Goal: Information Seeking & Learning: Learn about a topic

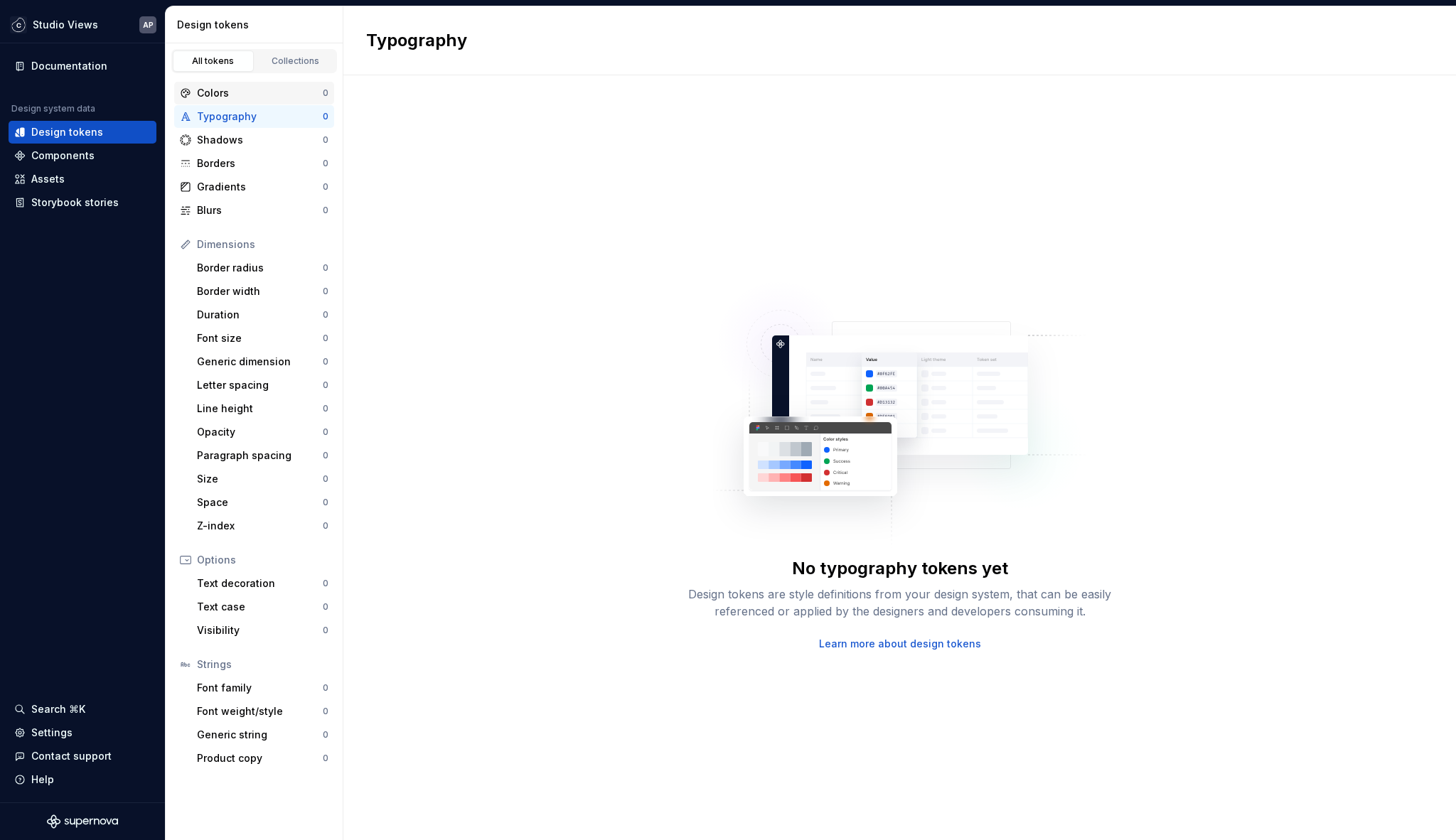
click at [235, 92] on div "Colors" at bounding box center [259, 93] width 126 height 14
click at [98, 23] on html "Studio Views AP Documentation Design system data Design tokens Components Asset…" at bounding box center [728, 420] width 1456 height 840
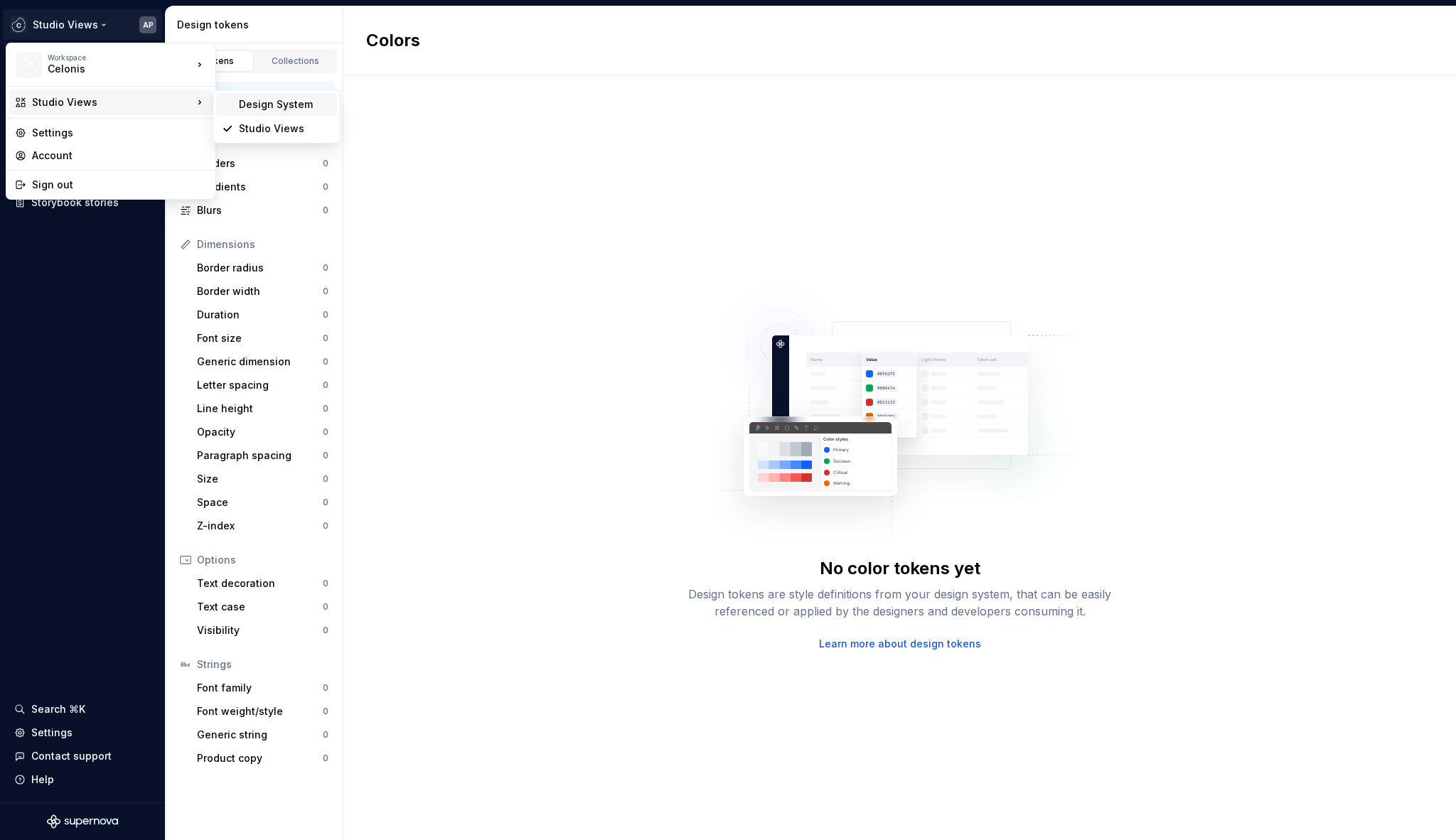
click at [276, 104] on div "Design System" at bounding box center [285, 104] width 92 height 14
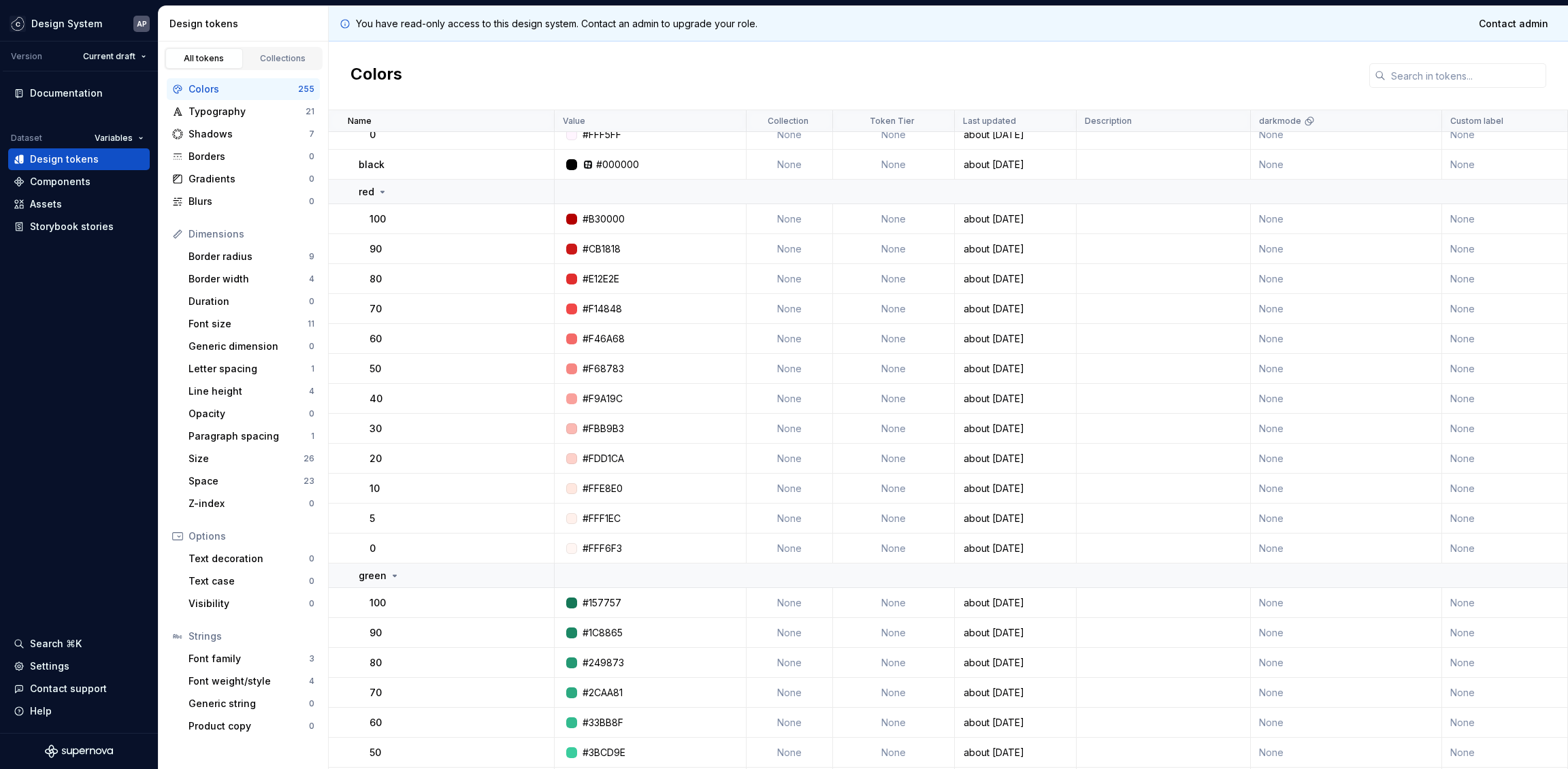
scroll to position [2457, 0]
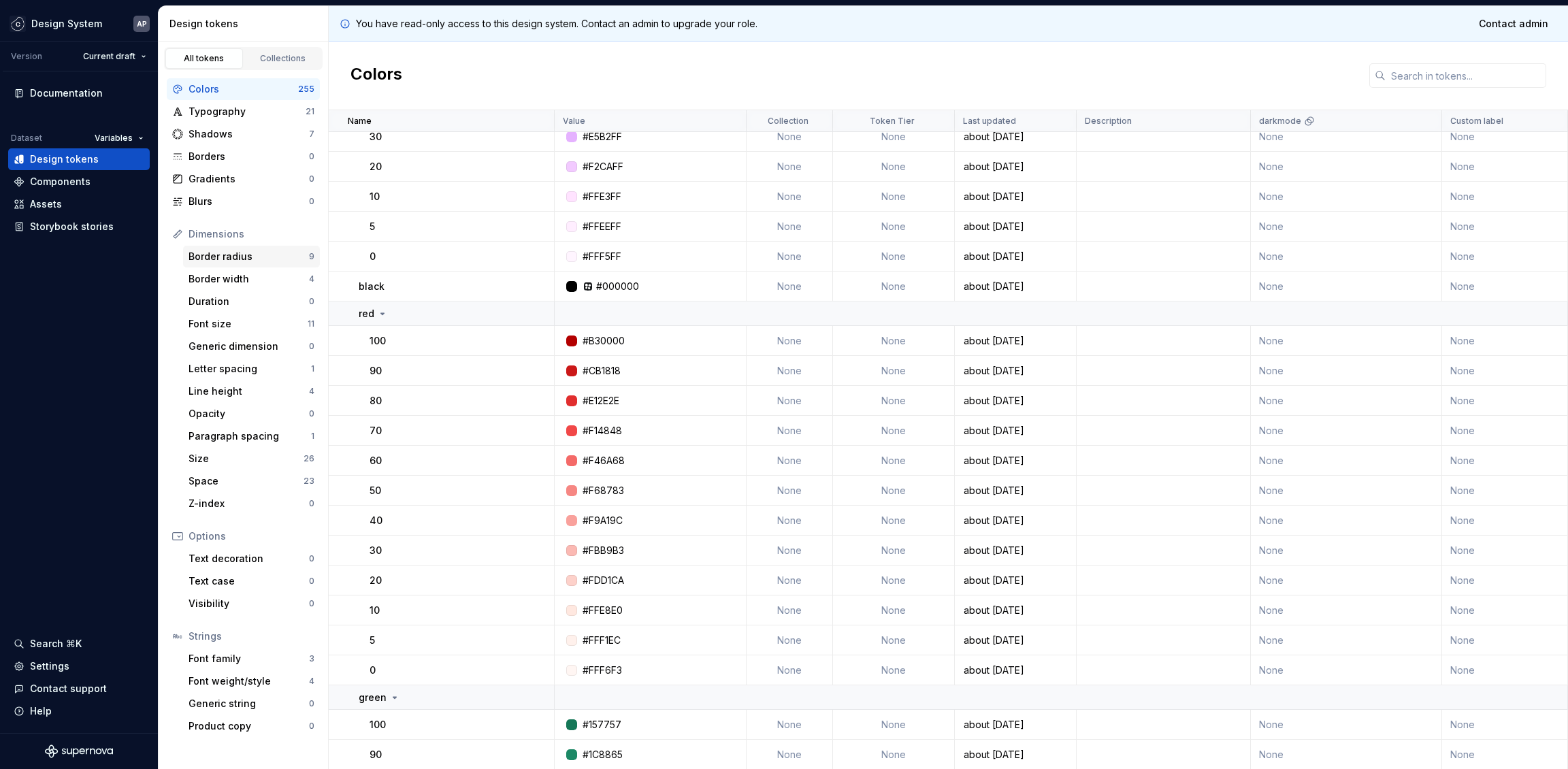
click at [243, 258] on div "Border radius" at bounding box center [248, 256] width 120 height 13
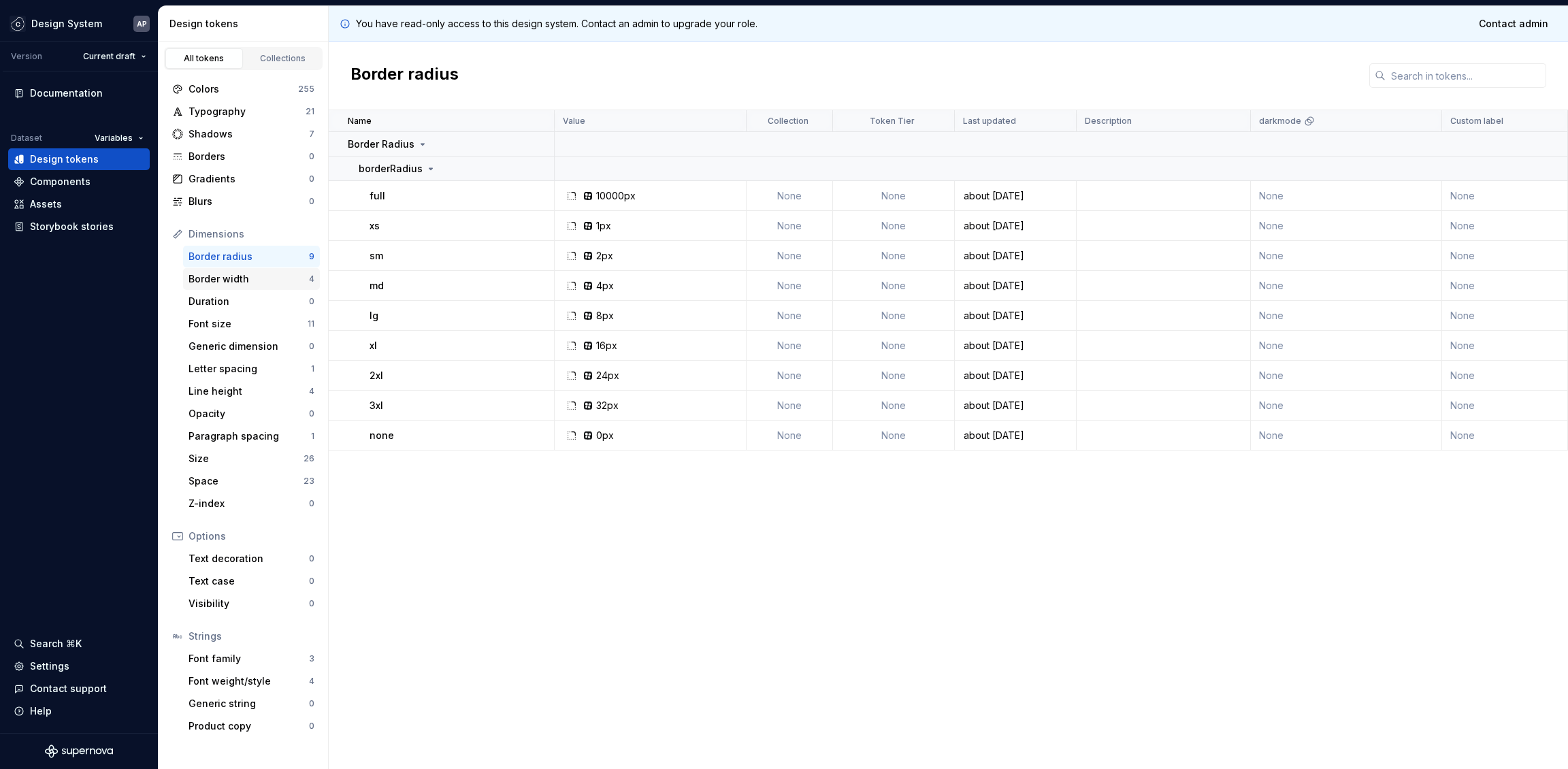
click at [237, 276] on div "Border width" at bounding box center [248, 279] width 120 height 13
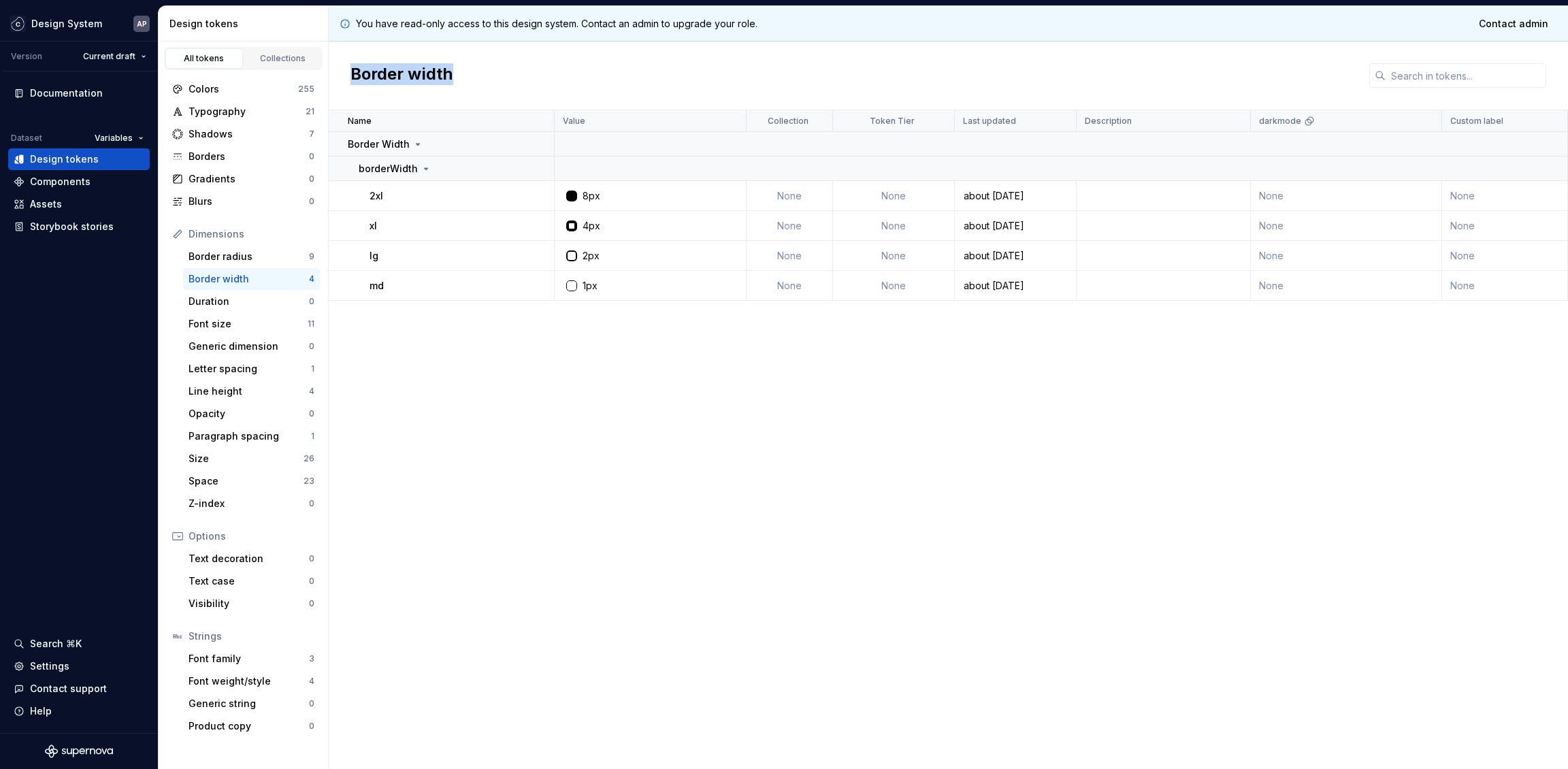
drag, startPoint x: 353, startPoint y: 73, endPoint x: 458, endPoint y: 73, distance: 105.0
click at [458, 73] on div "Border width" at bounding box center [948, 76] width 1239 height 69
click at [359, 71] on h2 "Border width" at bounding box center [402, 75] width 103 height 24
drag, startPoint x: 346, startPoint y: 72, endPoint x: 458, endPoint y: 71, distance: 112.0
click at [458, 71] on div "Border width" at bounding box center [948, 76] width 1239 height 69
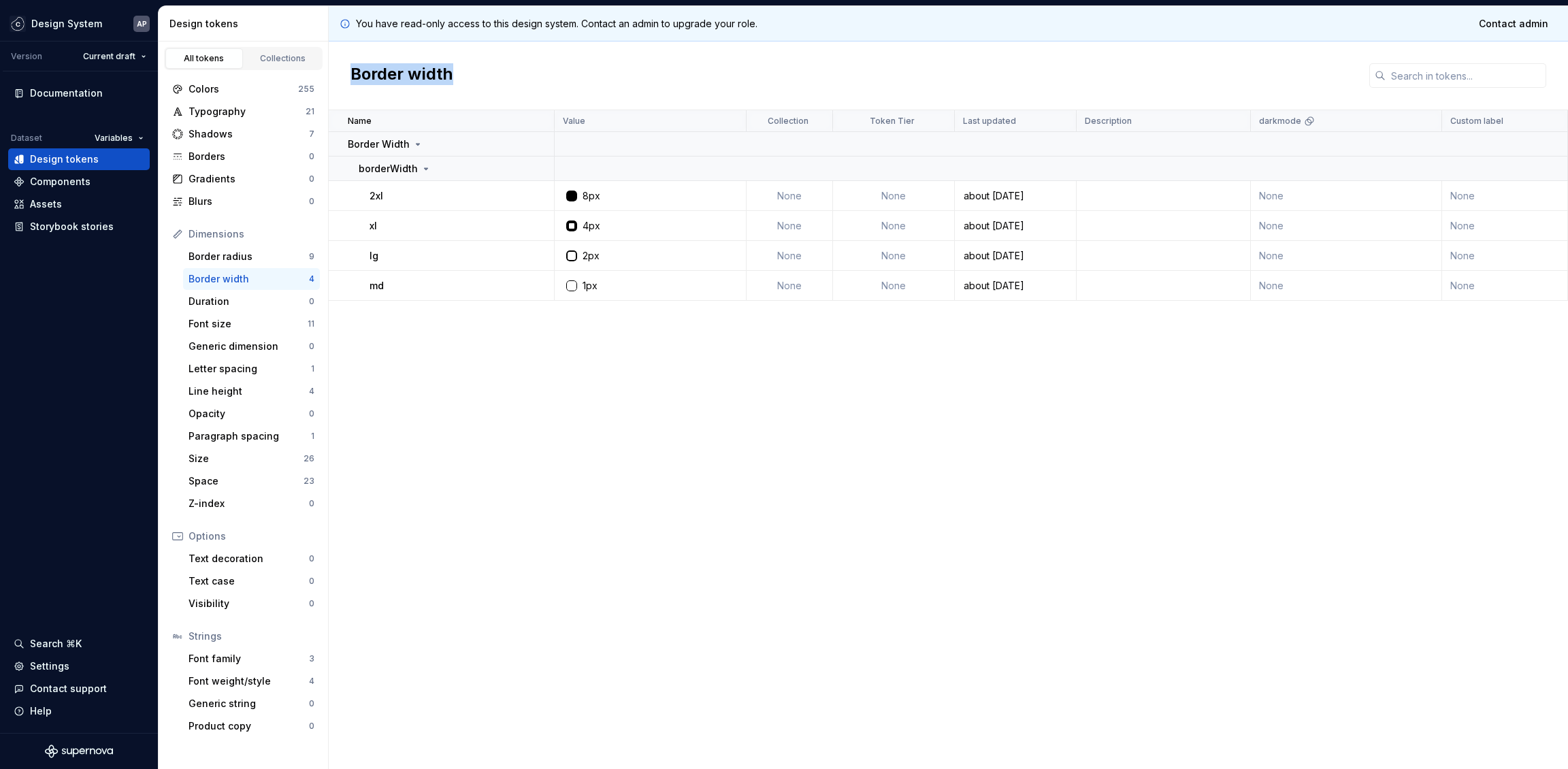
click at [381, 70] on h2 "Border width" at bounding box center [402, 75] width 103 height 24
drag, startPoint x: 348, startPoint y: 74, endPoint x: 458, endPoint y: 66, distance: 110.3
click at [458, 66] on div "Border width" at bounding box center [948, 76] width 1239 height 69
click at [351, 76] on h2 "Border width" at bounding box center [402, 75] width 103 height 24
click at [241, 259] on div "Border radius" at bounding box center [248, 256] width 120 height 13
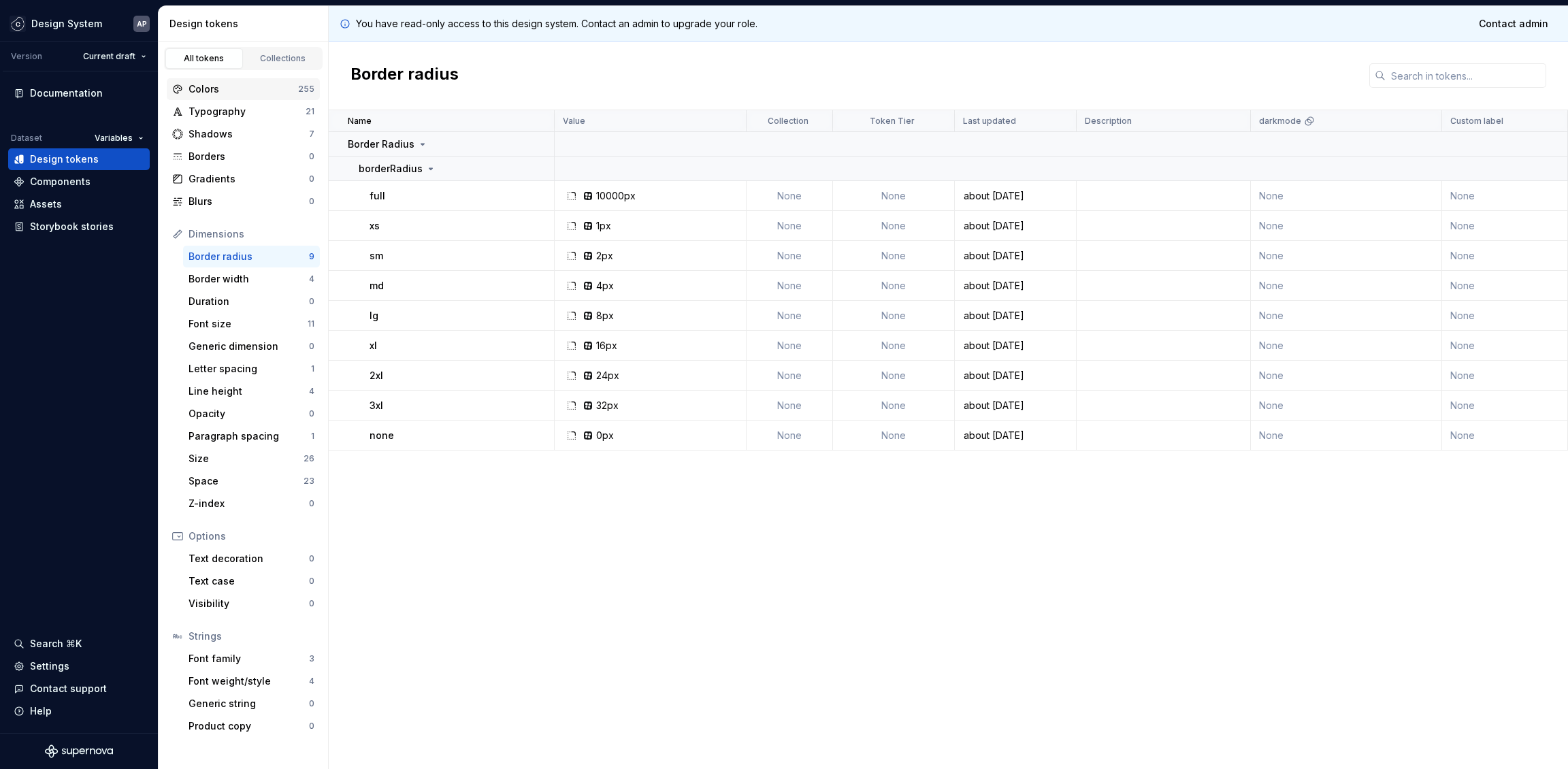
click at [238, 93] on div "Colors" at bounding box center [243, 89] width 109 height 13
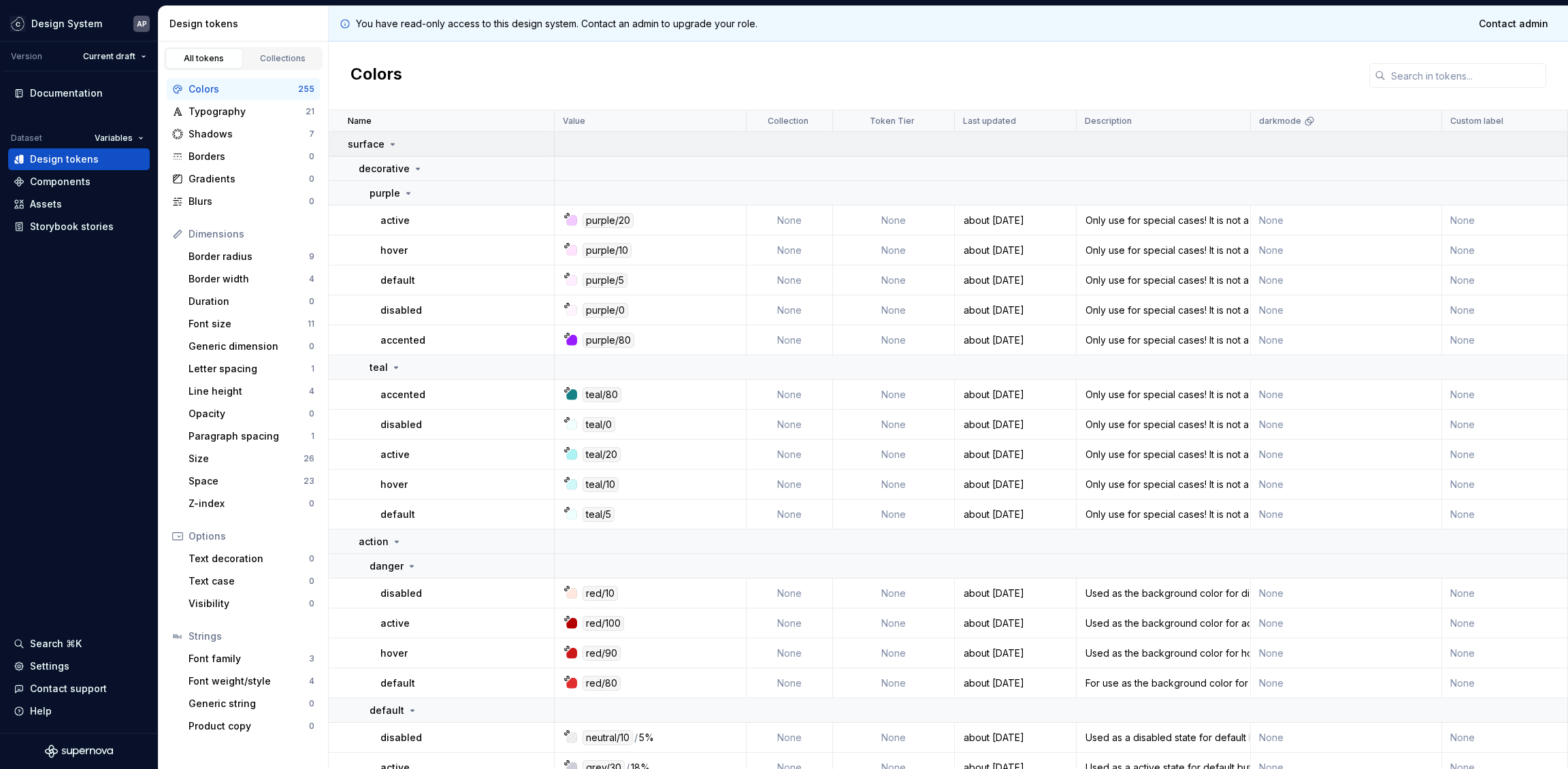
click at [389, 143] on icon at bounding box center [393, 144] width 11 height 11
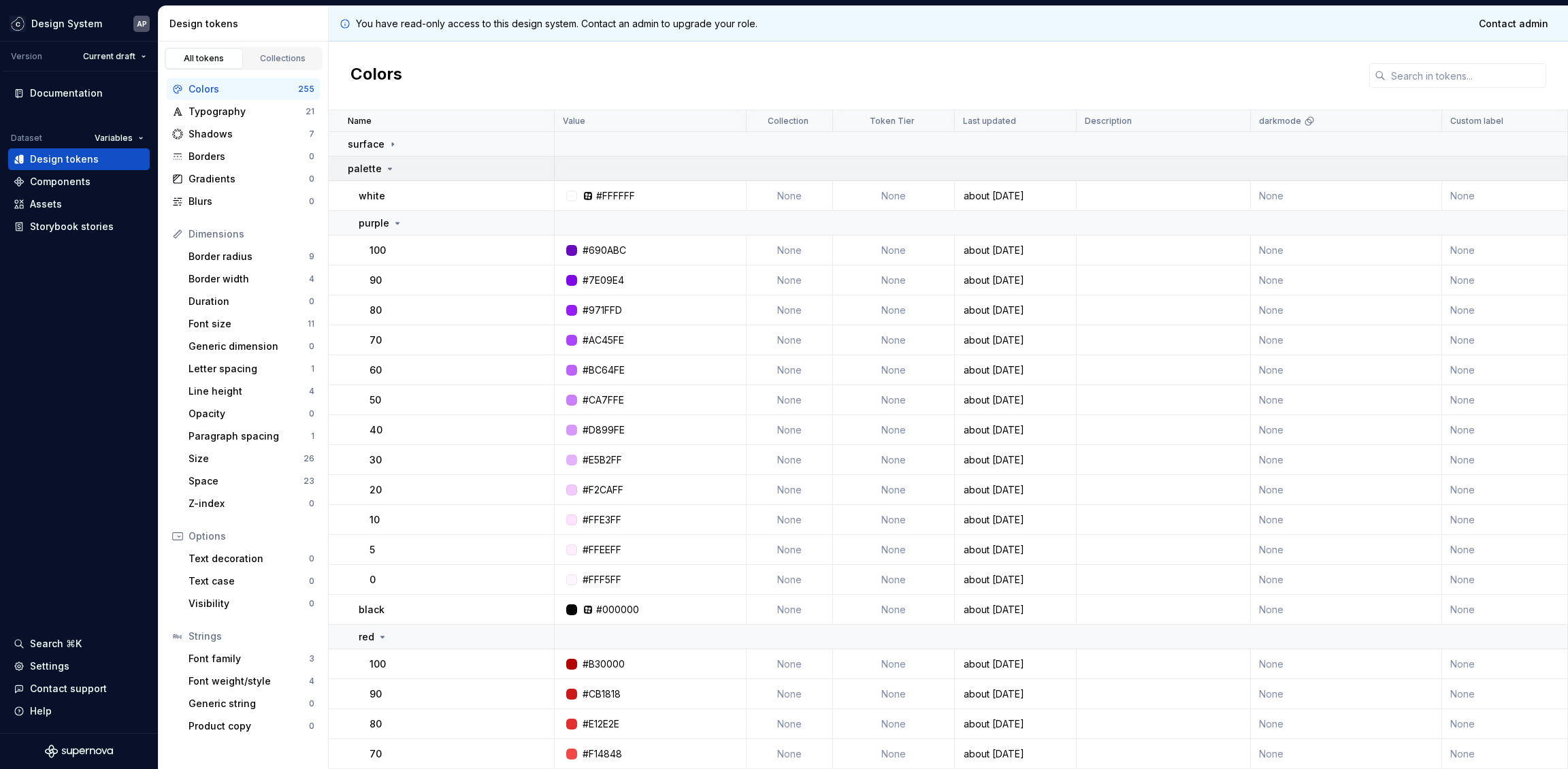
click at [388, 166] on icon at bounding box center [389, 168] width 11 height 11
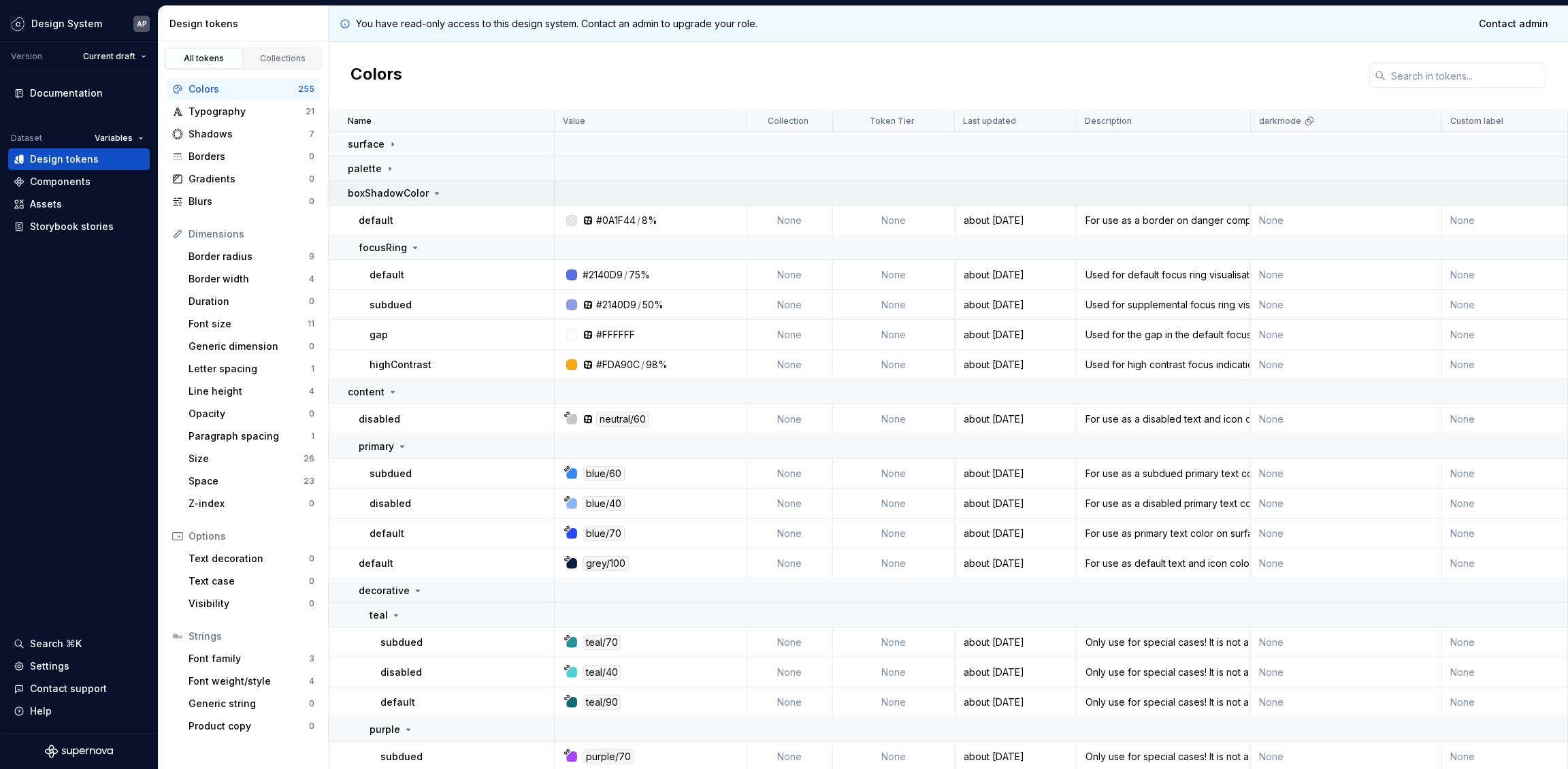
click at [438, 191] on icon at bounding box center [436, 192] width 11 height 11
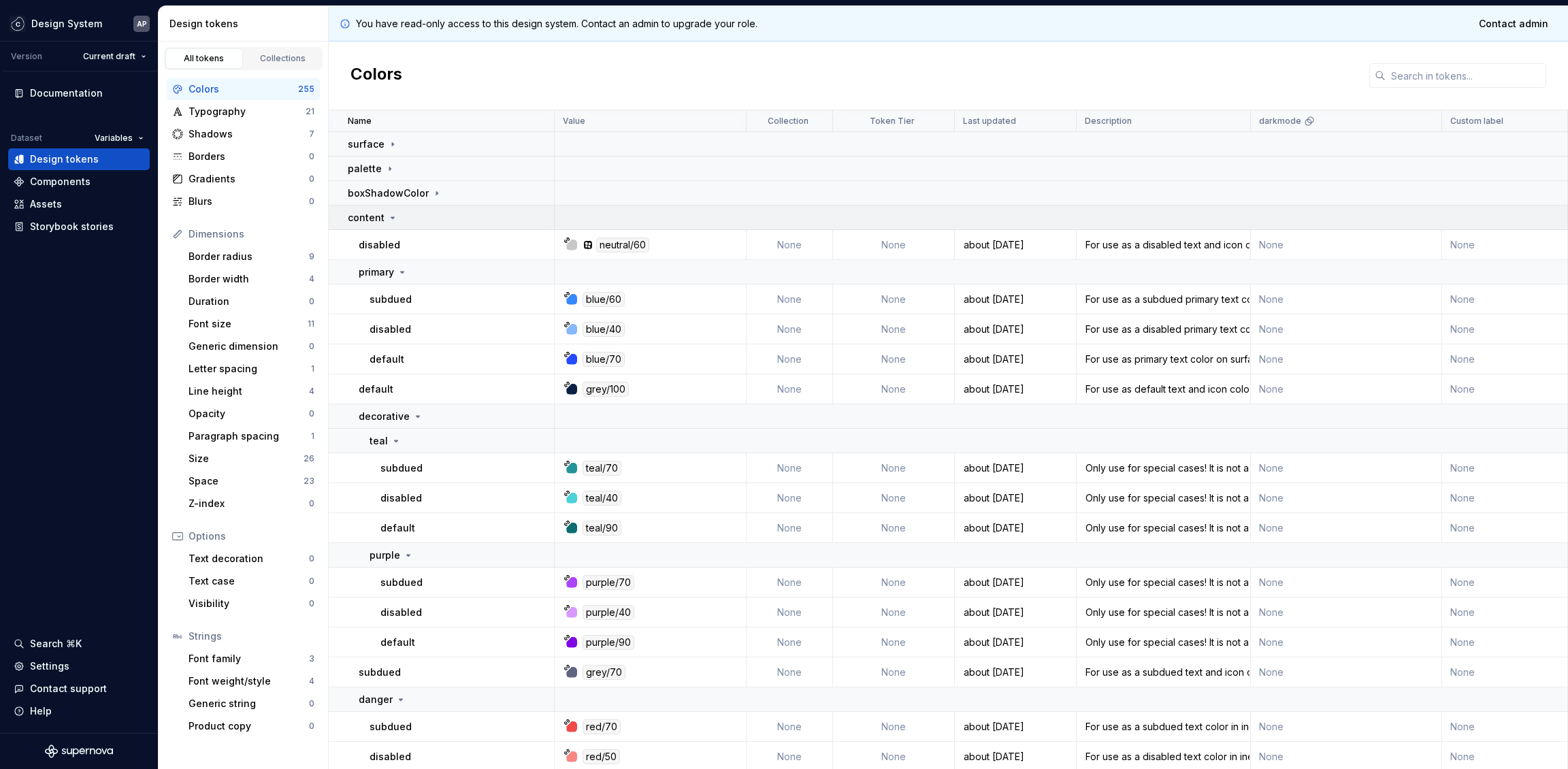
click at [391, 215] on icon at bounding box center [393, 218] width 11 height 11
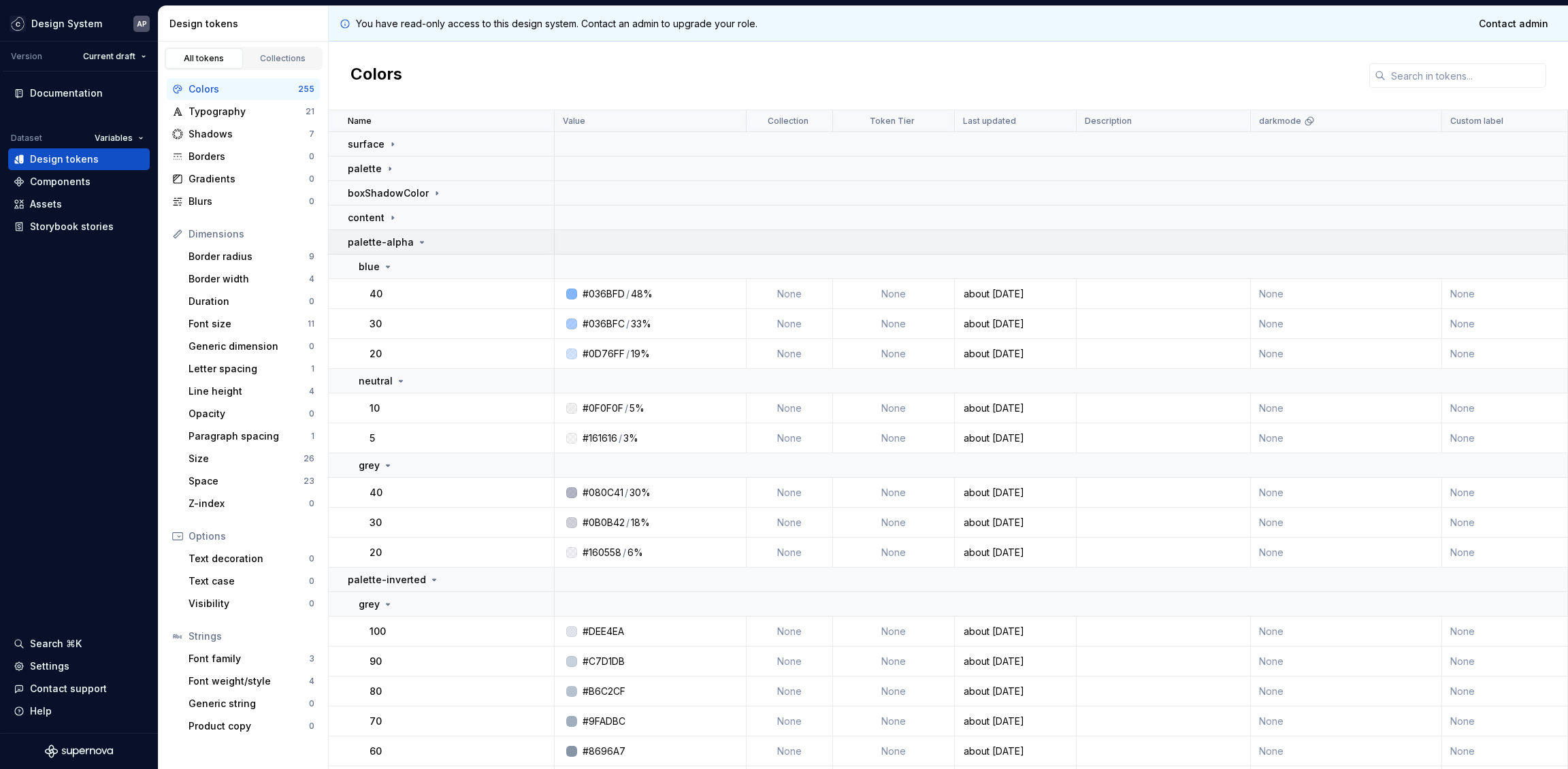
click at [416, 243] on icon at bounding box center [421, 242] width 11 height 11
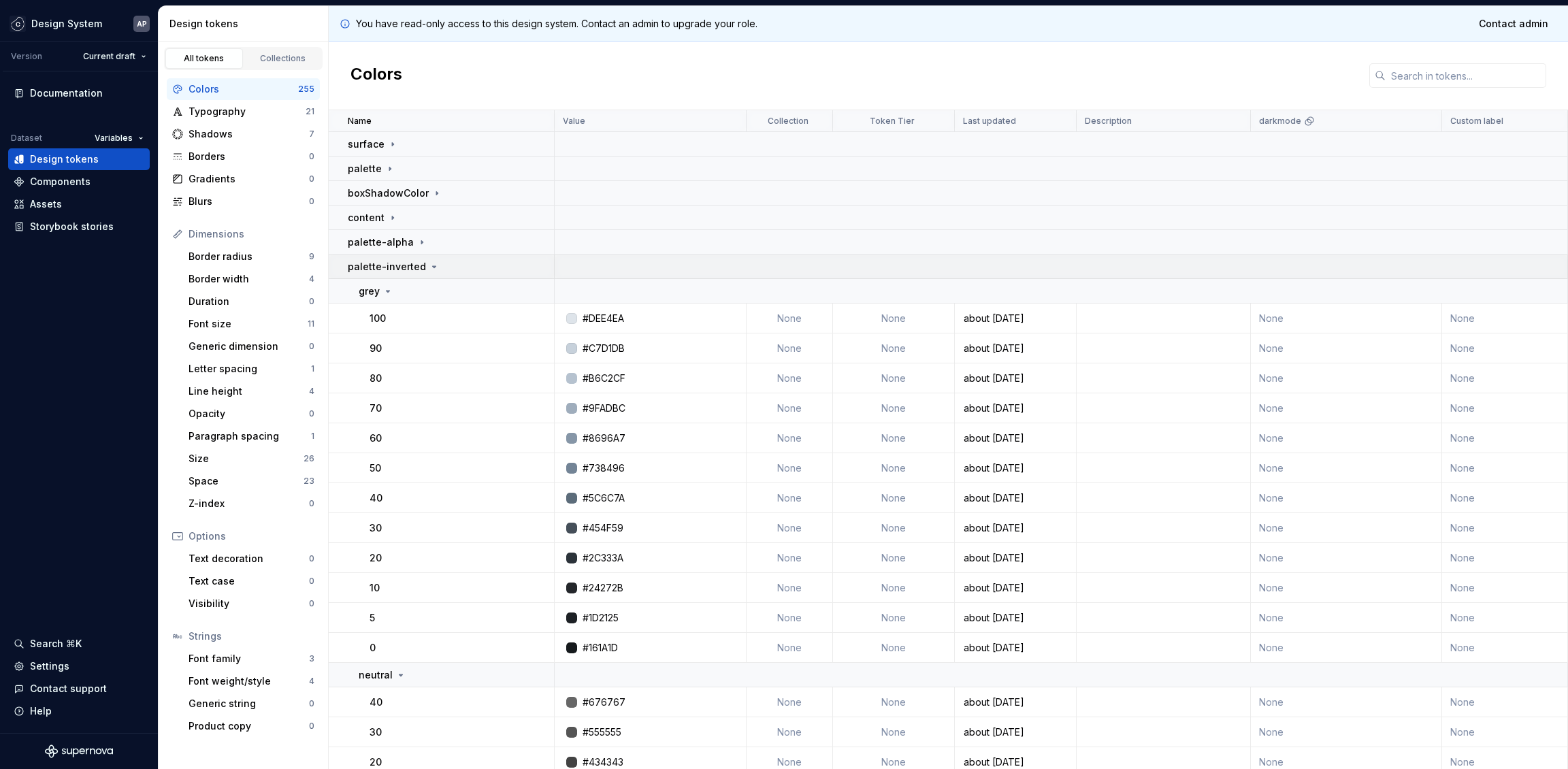
click at [430, 270] on icon at bounding box center [434, 266] width 11 height 11
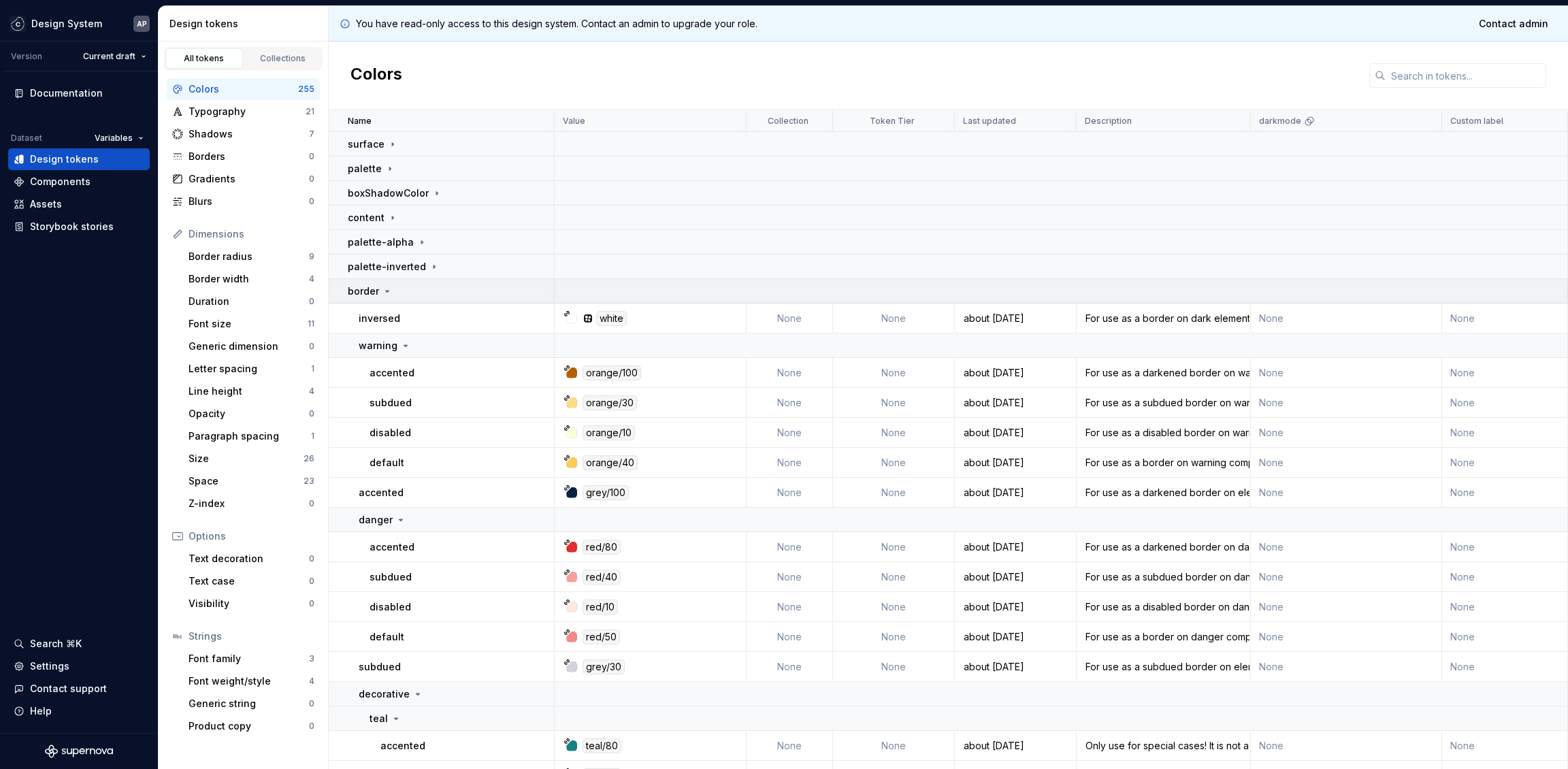
click at [388, 288] on icon at bounding box center [387, 291] width 11 height 11
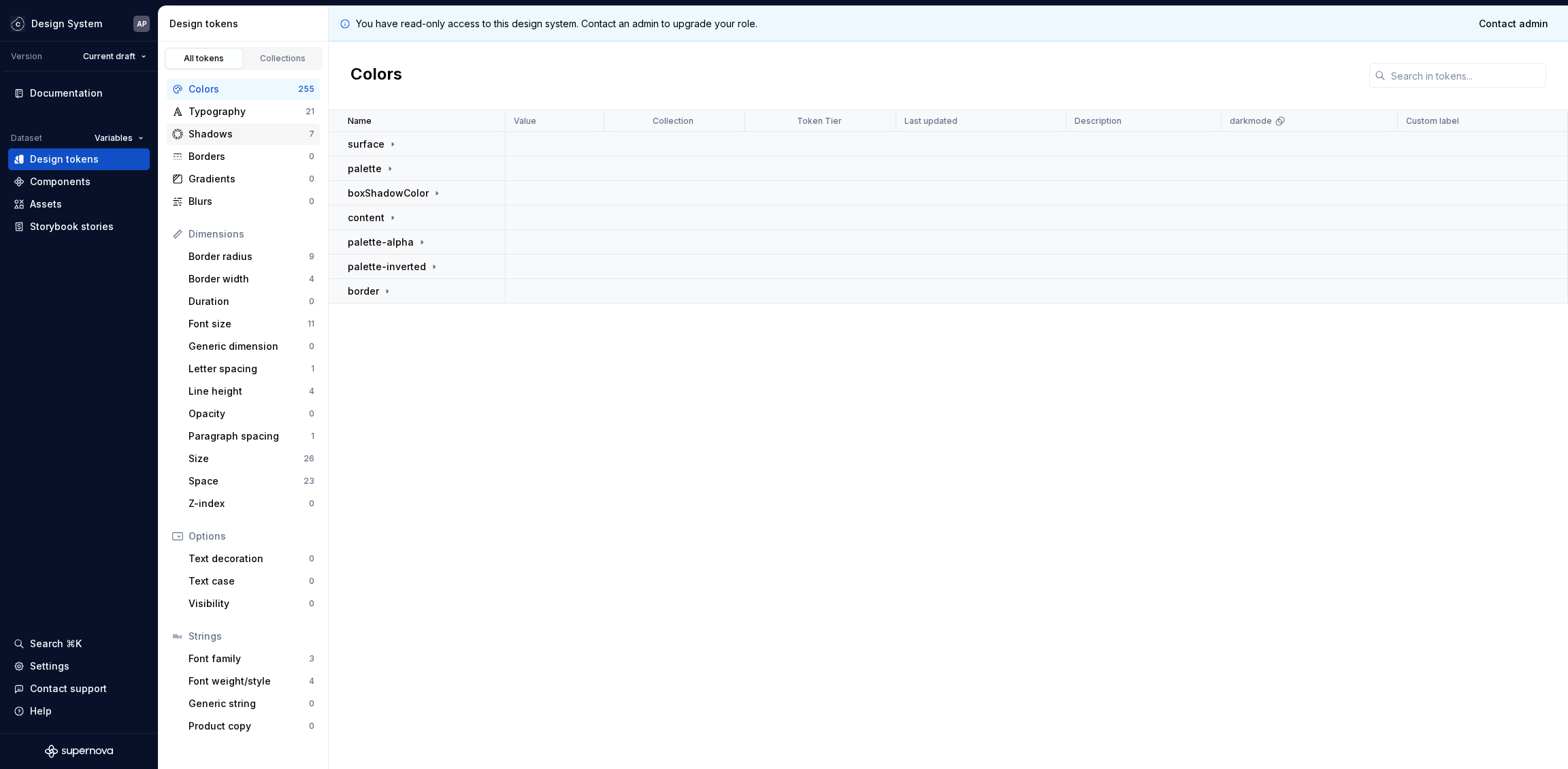
click at [253, 124] on div "Shadows 7" at bounding box center [243, 134] width 153 height 22
click at [256, 117] on div "Typography" at bounding box center [246, 112] width 117 height 13
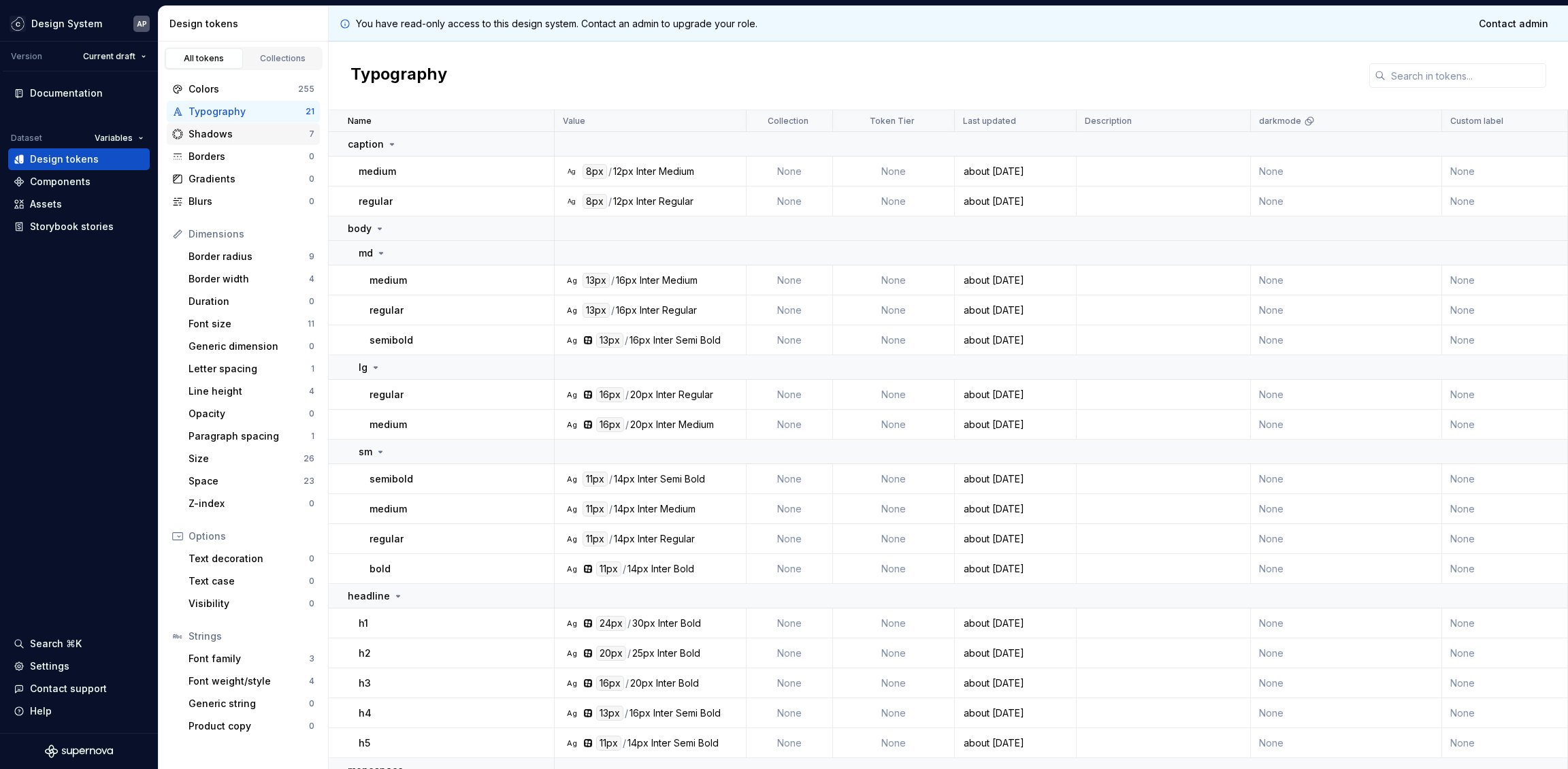
click at [268, 140] on div "Shadows" at bounding box center [248, 134] width 120 height 13
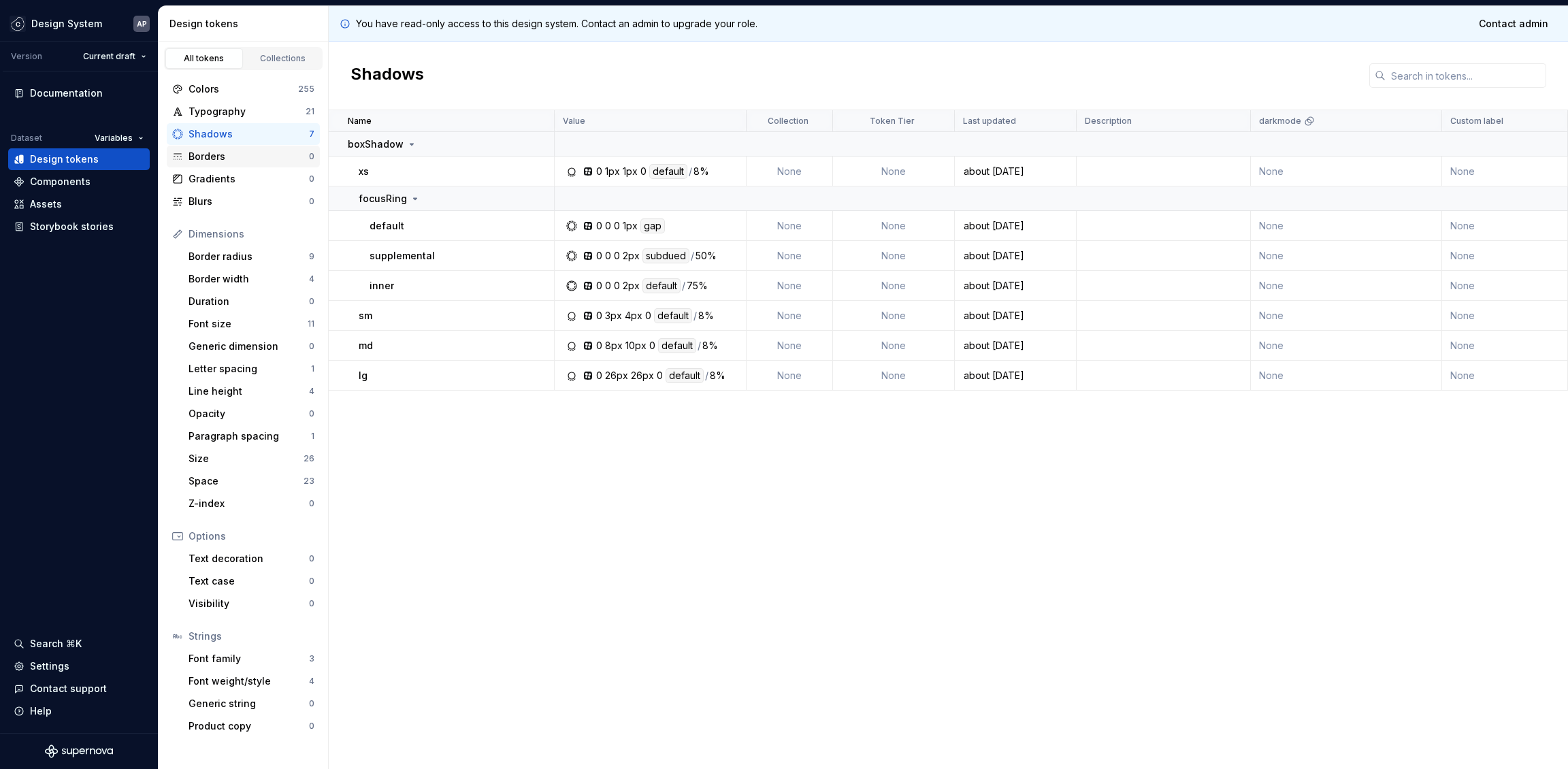
click at [267, 166] on div "Borders 0" at bounding box center [243, 156] width 153 height 22
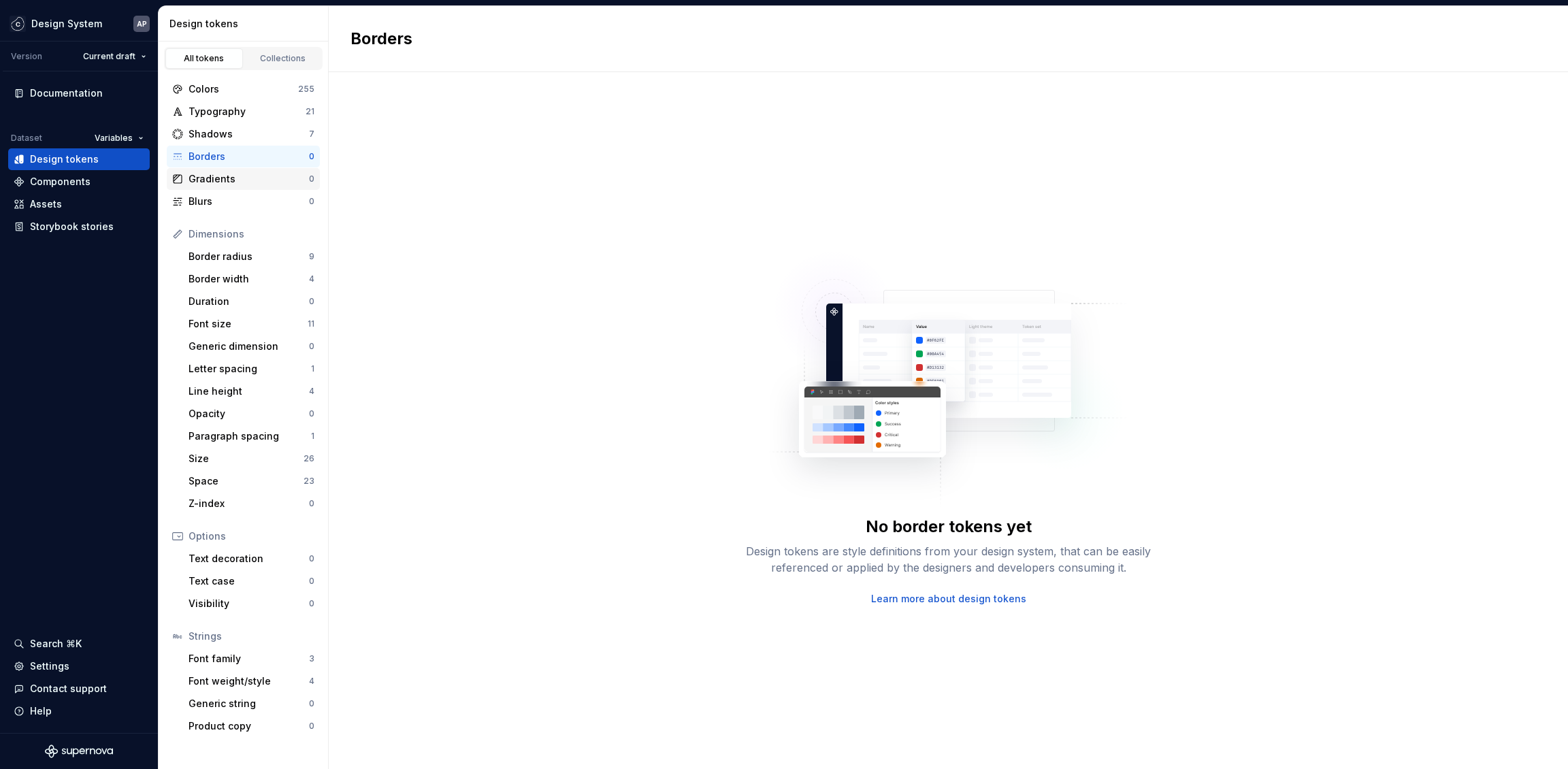
click at [248, 176] on div "Gradients" at bounding box center [248, 179] width 120 height 13
click at [258, 203] on div "Blurs" at bounding box center [248, 202] width 120 height 13
click at [237, 93] on div "Colors" at bounding box center [243, 89] width 109 height 13
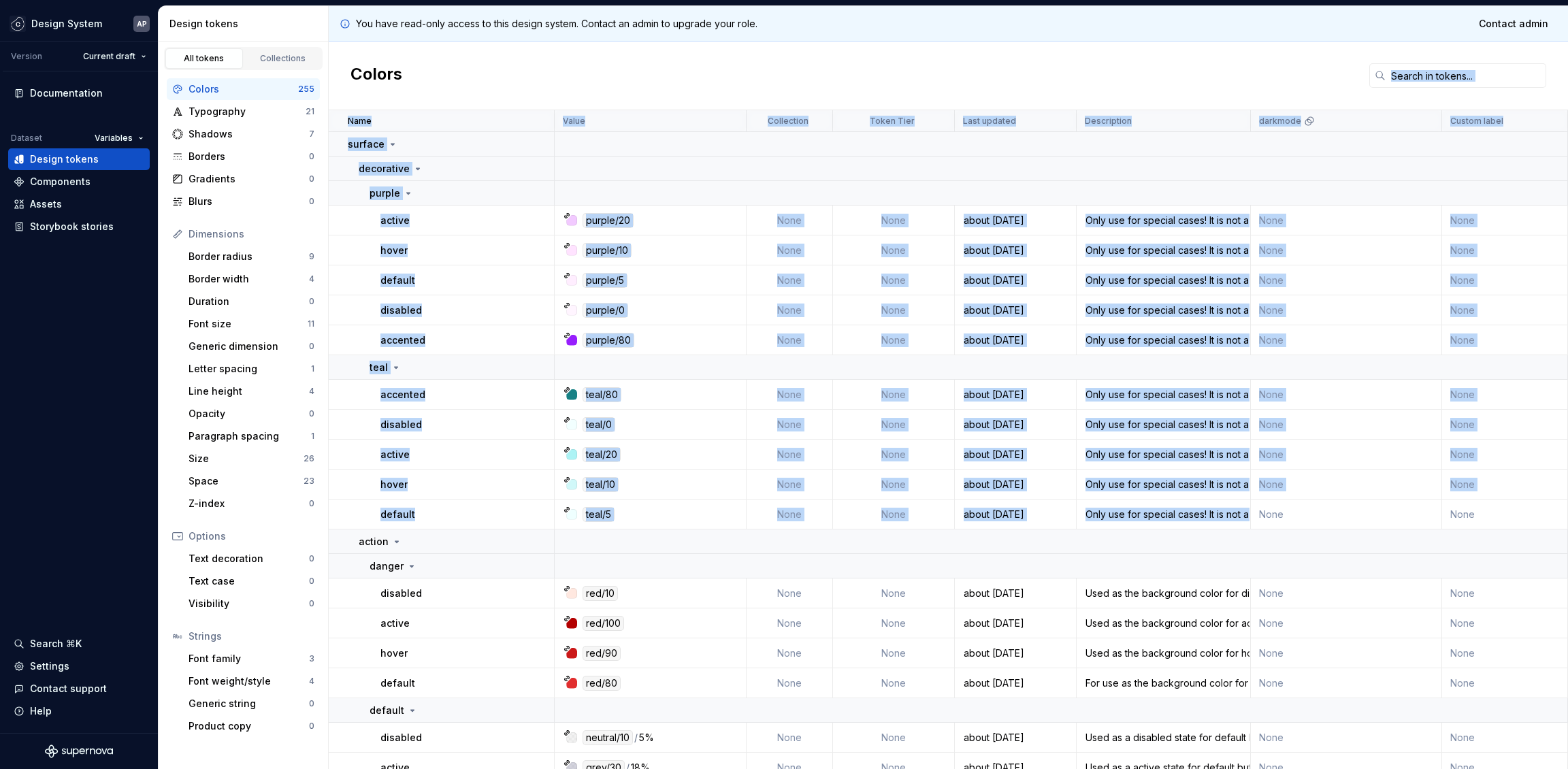
drag, startPoint x: 467, startPoint y: 73, endPoint x: 1267, endPoint y: 500, distance: 906.8
click at [1267, 502] on div "You have read-only access to this design system. Contact an admin to upgrade yo…" at bounding box center [948, 387] width 1239 height 763
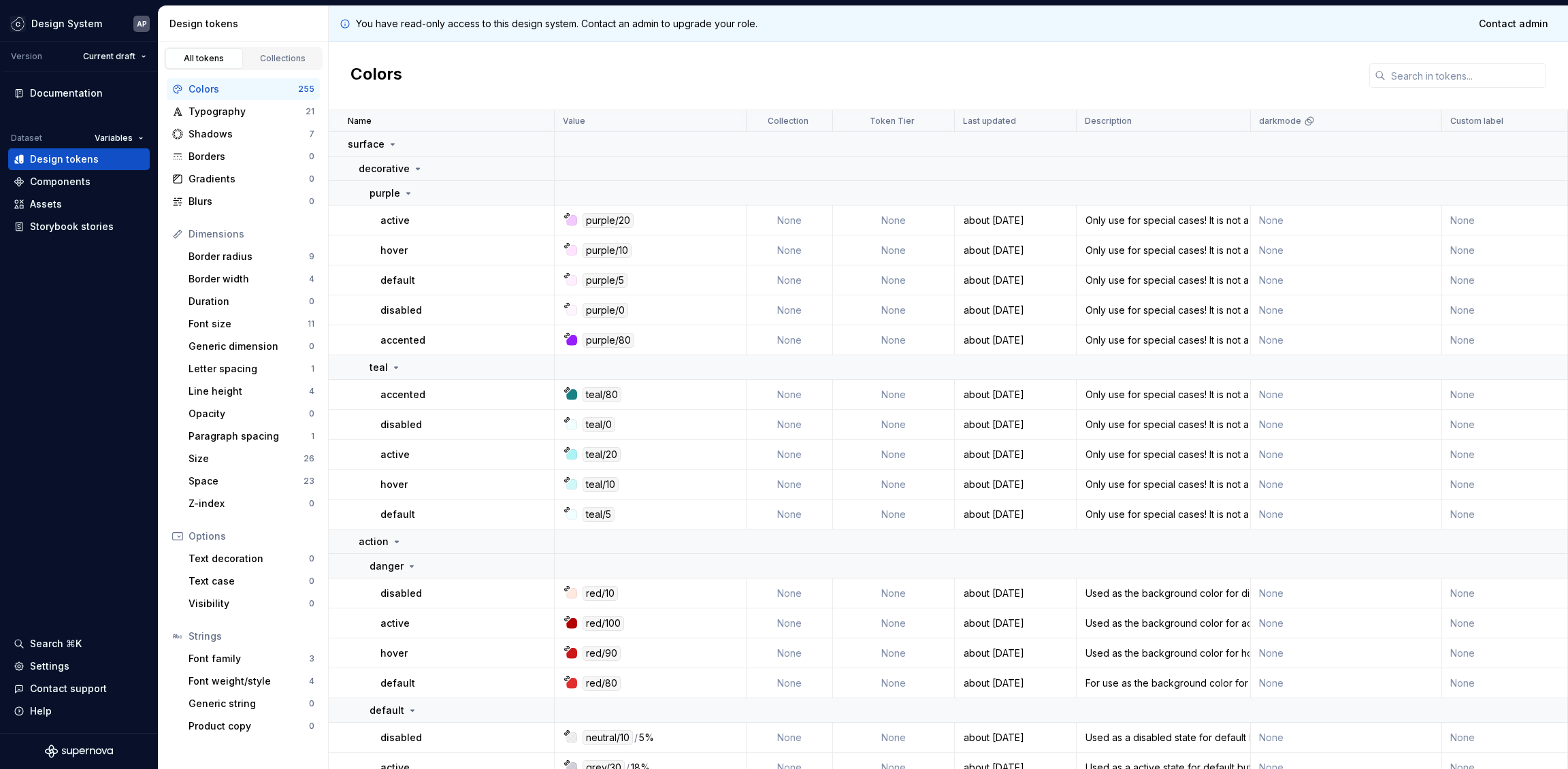
click at [554, 64] on div "Colors" at bounding box center [948, 76] width 1239 height 69
click at [1259, 119] on p "darkmode" at bounding box center [1280, 121] width 42 height 11
click at [1248, 48] on div "Colors" at bounding box center [948, 76] width 1239 height 69
click at [284, 62] on div "Collections" at bounding box center [282, 58] width 68 height 11
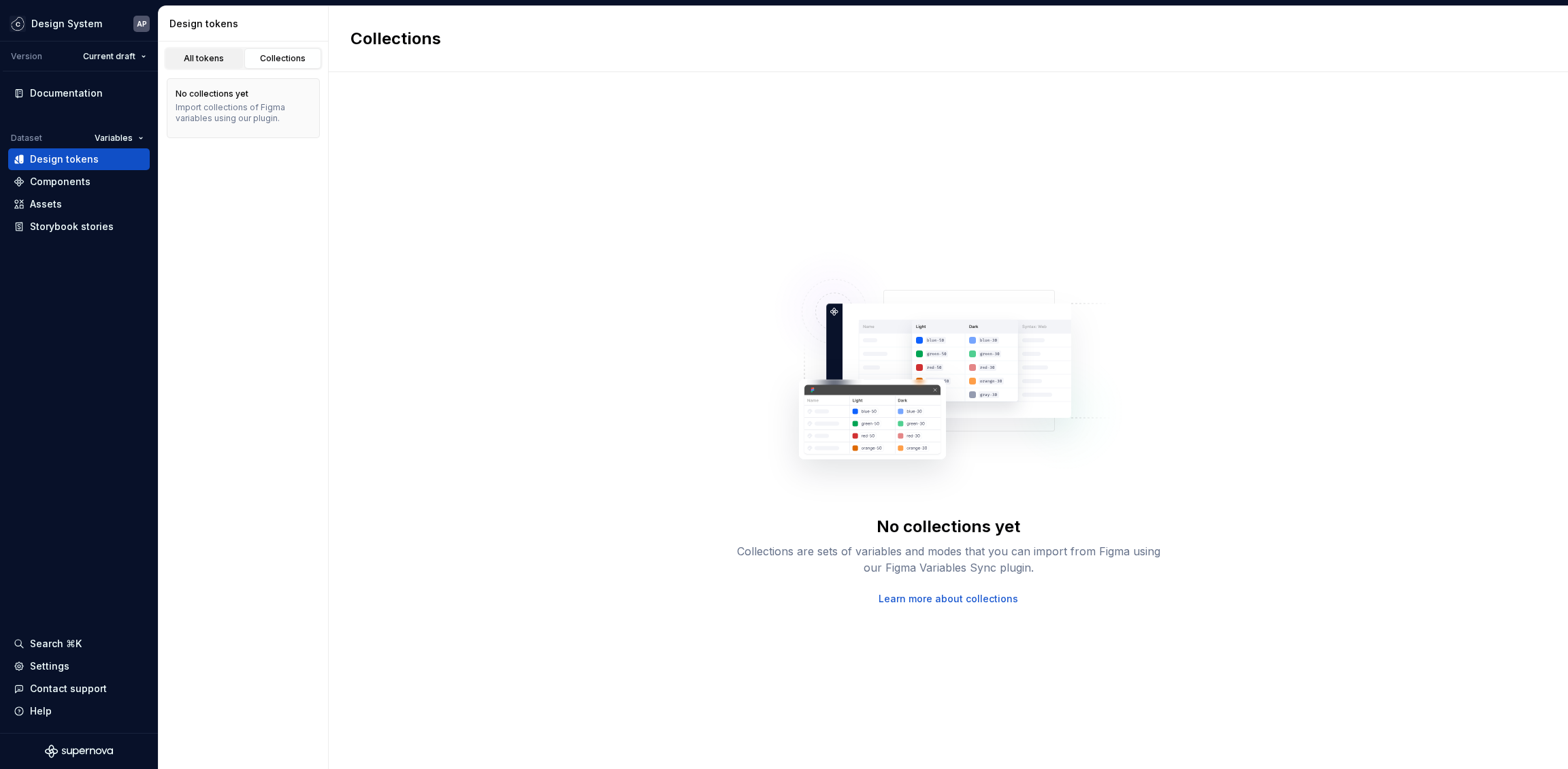
click at [209, 59] on div "All tokens" at bounding box center [203, 58] width 68 height 11
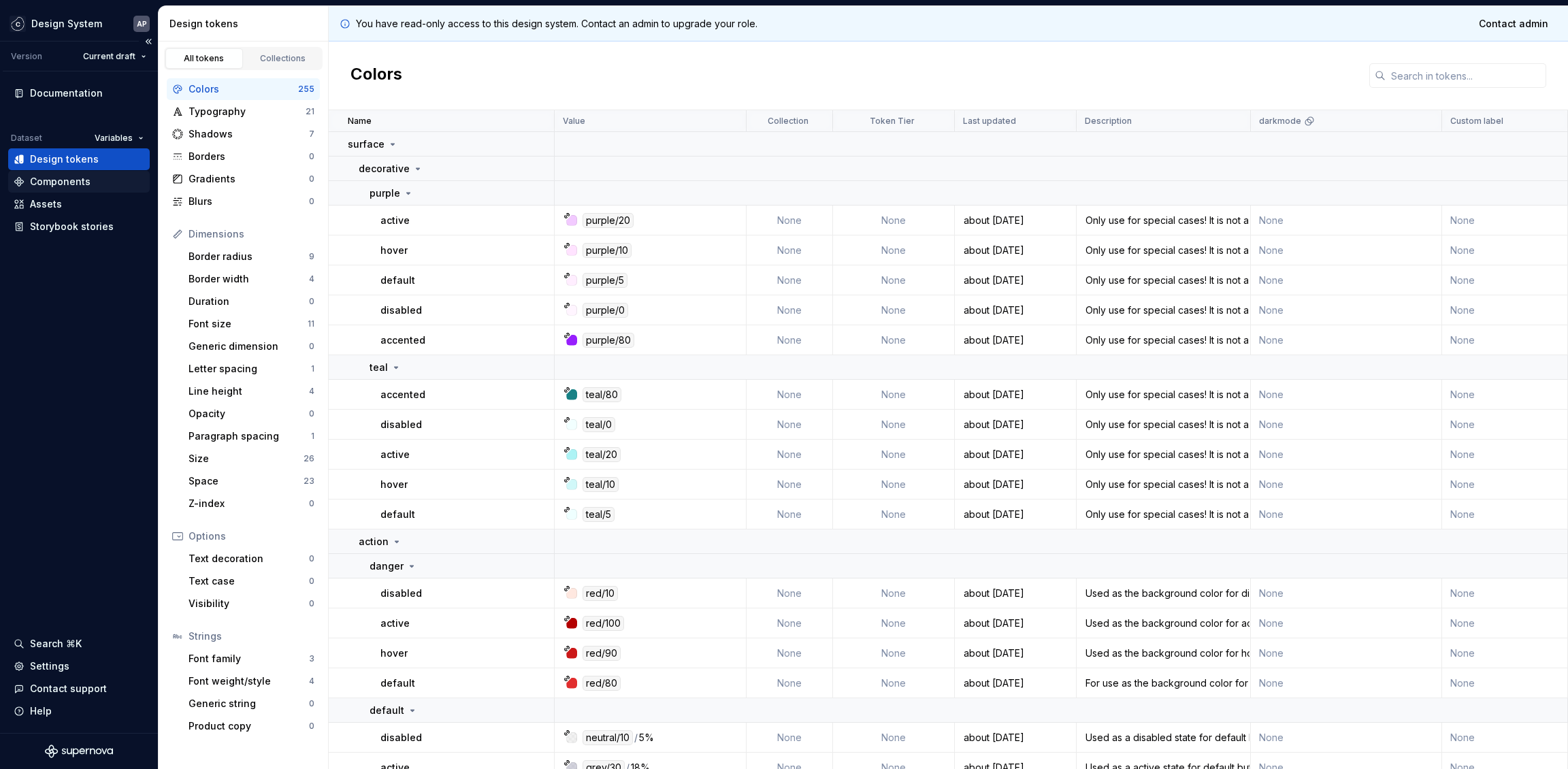
click at [56, 175] on div "Components" at bounding box center [61, 182] width 61 height 13
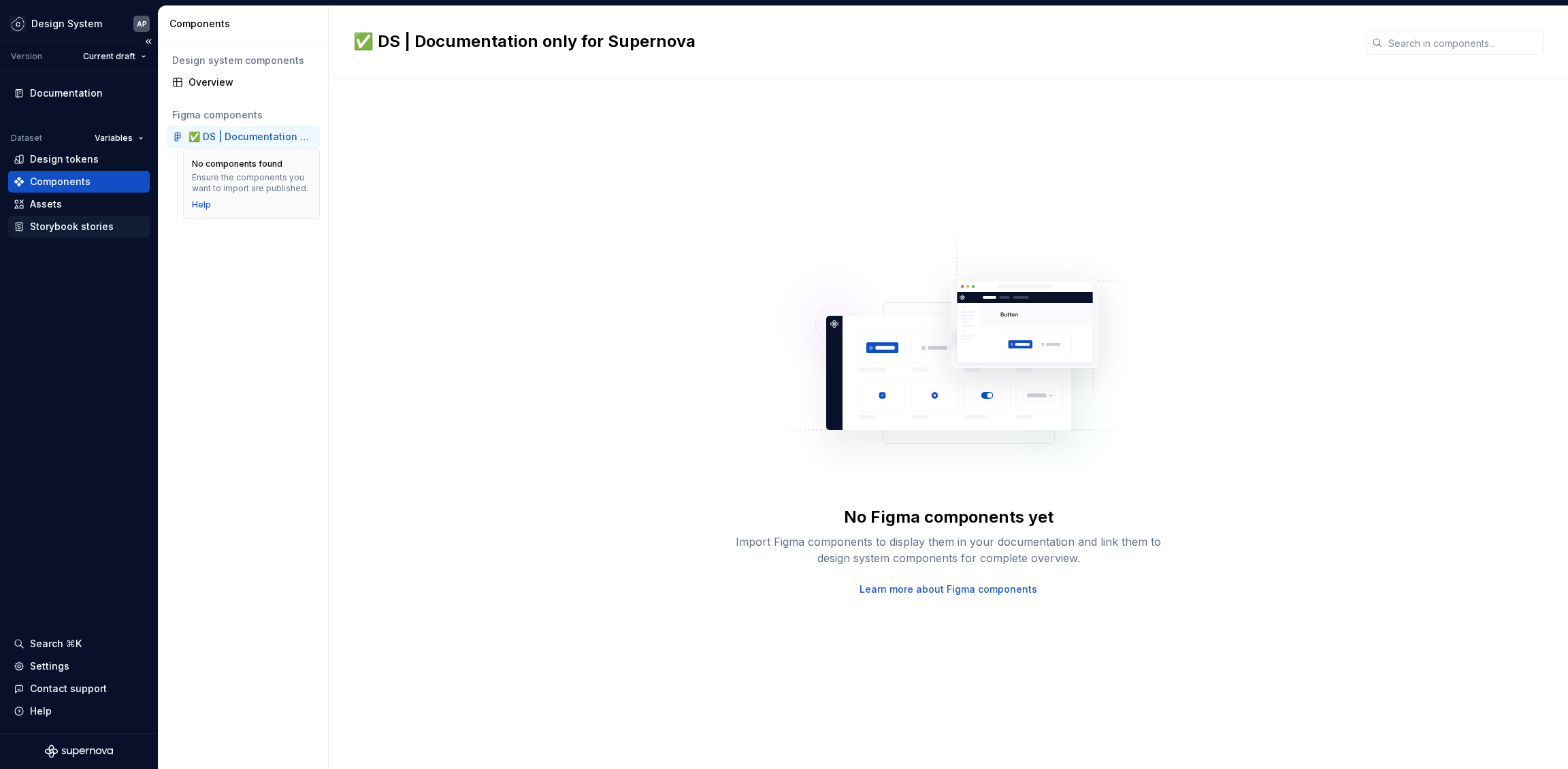
click at [83, 224] on div "Storybook stories" at bounding box center [72, 226] width 84 height 13
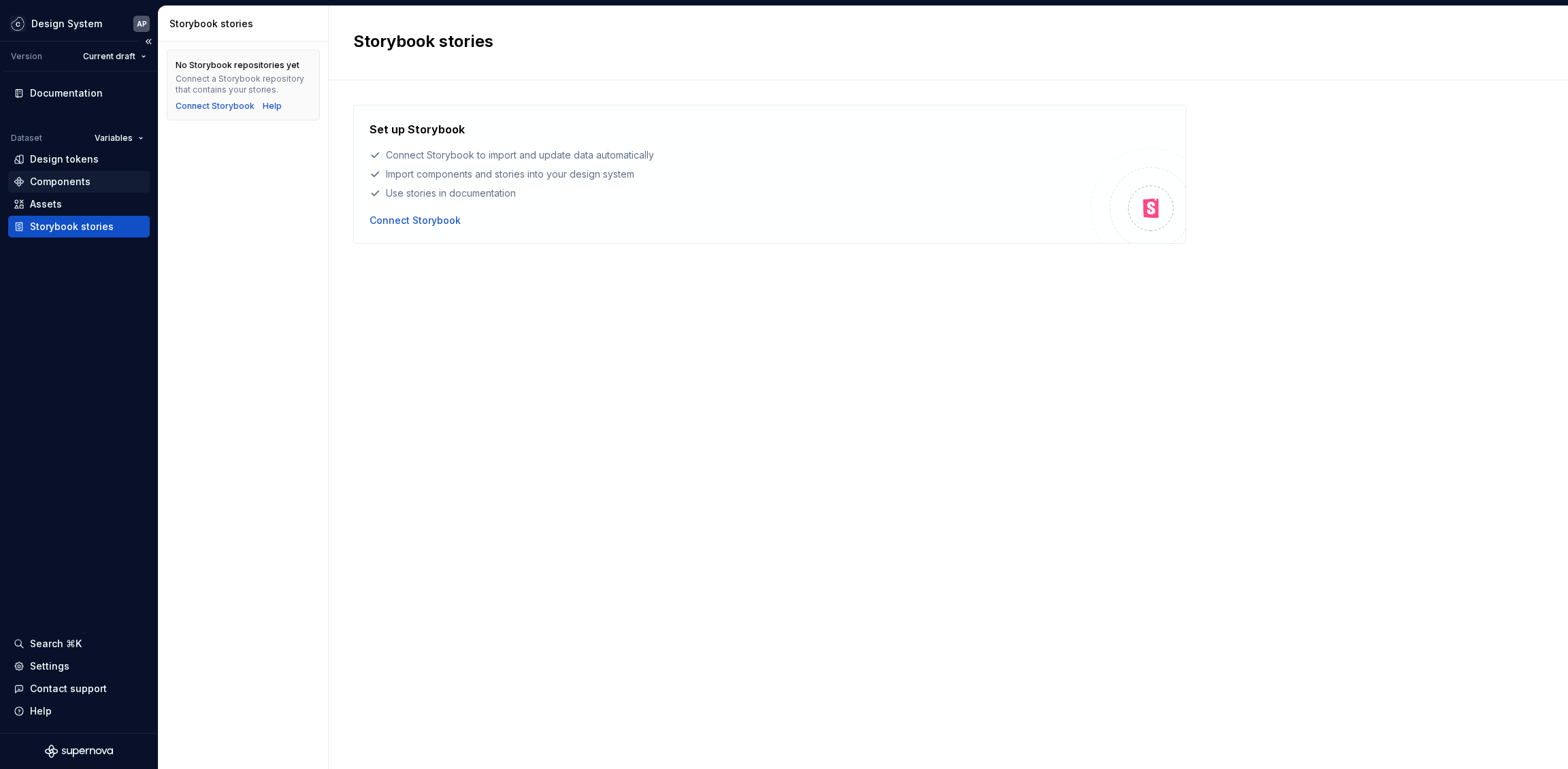
click at [77, 187] on div "Components" at bounding box center [61, 182] width 61 height 13
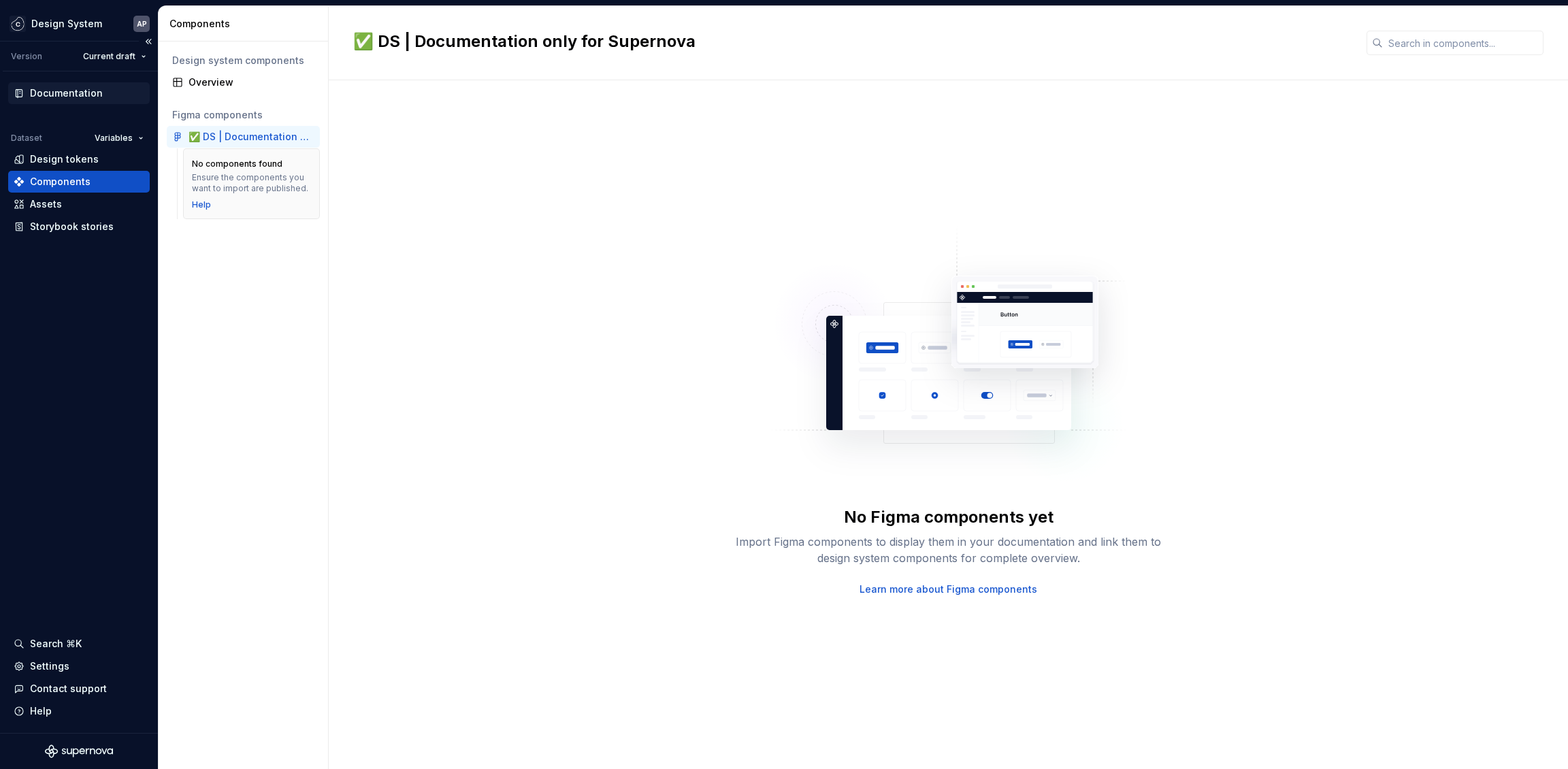
click at [74, 91] on div "Documentation" at bounding box center [66, 93] width 73 height 13
